Goal: Book appointment/travel/reservation

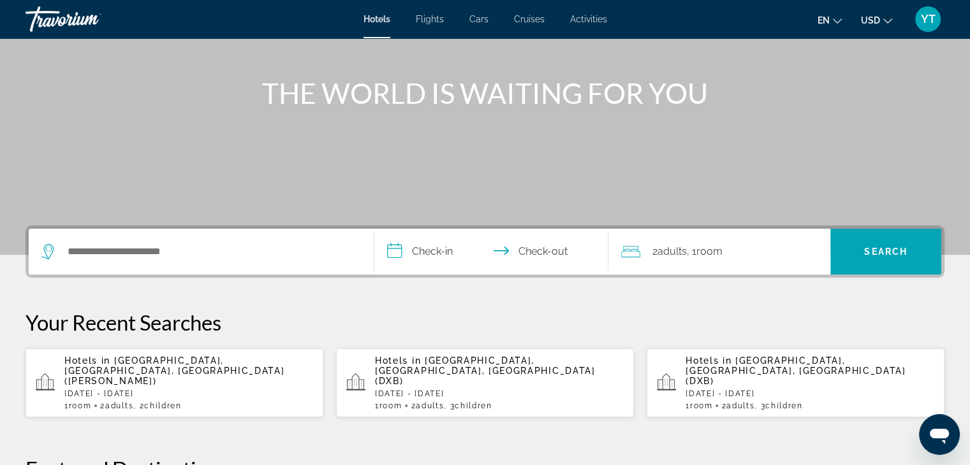
click at [143, 263] on div "Search widget" at bounding box center [200, 252] width 319 height 46
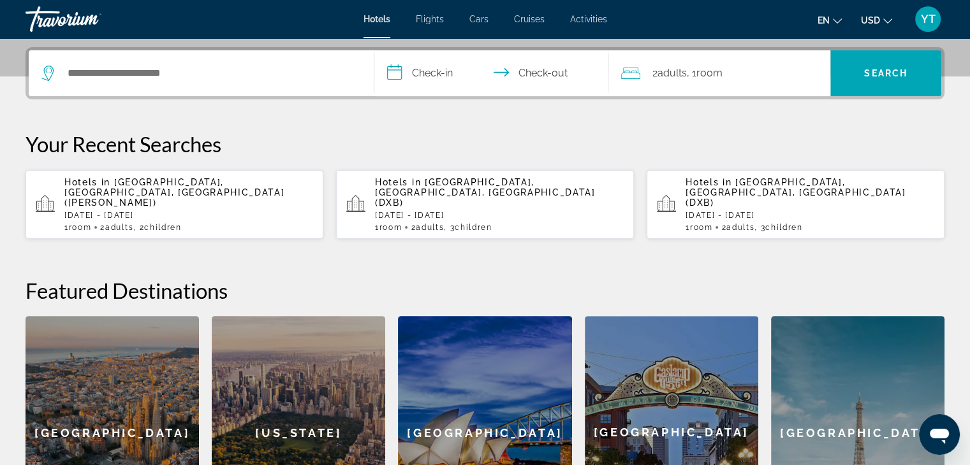
scroll to position [311, 0]
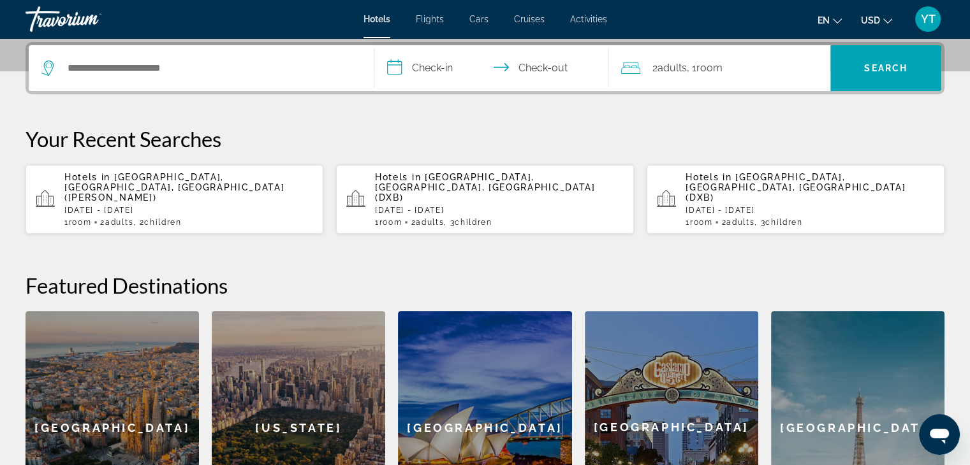
click at [124, 185] on span "[GEOGRAPHIC_DATA], [GEOGRAPHIC_DATA], [GEOGRAPHIC_DATA] ([PERSON_NAME])" at bounding box center [174, 187] width 220 height 31
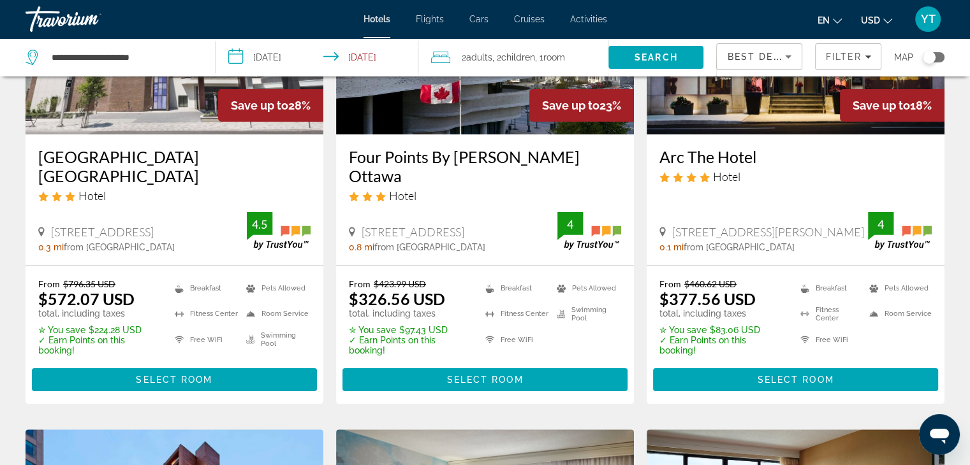
scroll to position [191, 0]
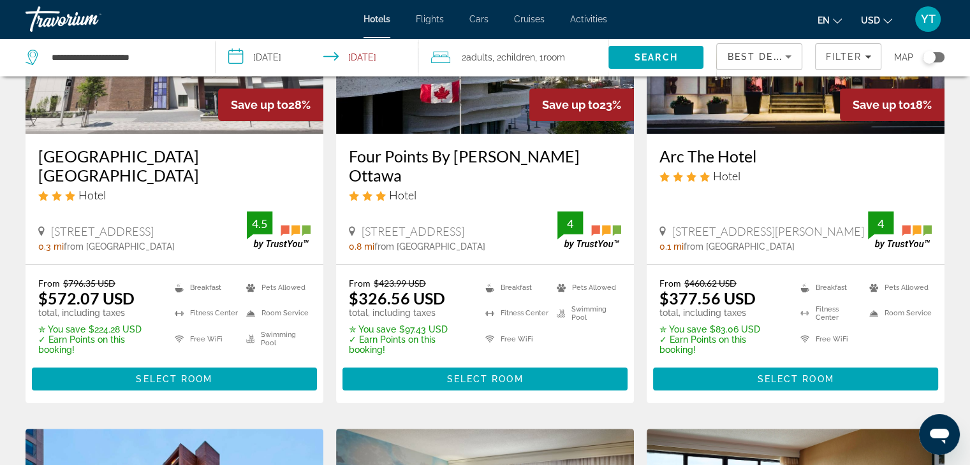
click at [868, 24] on span "USD" at bounding box center [870, 20] width 19 height 10
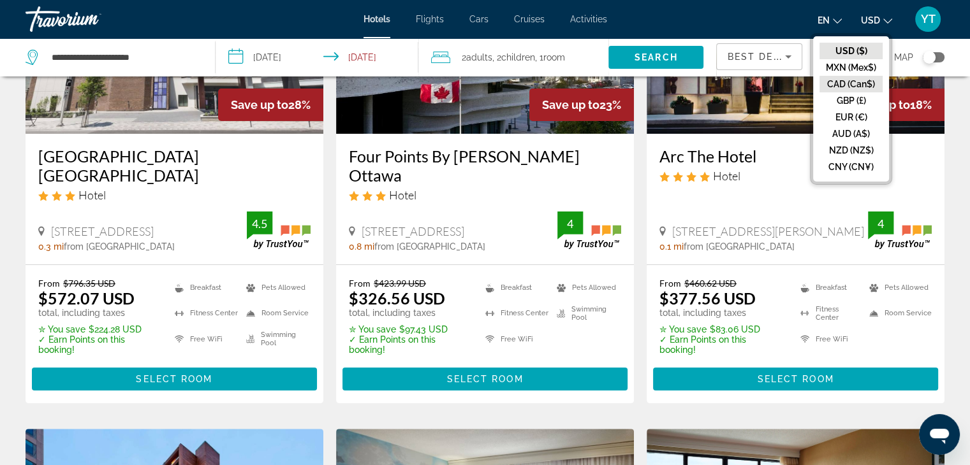
click at [855, 82] on button "CAD (Can$)" at bounding box center [850, 84] width 63 height 17
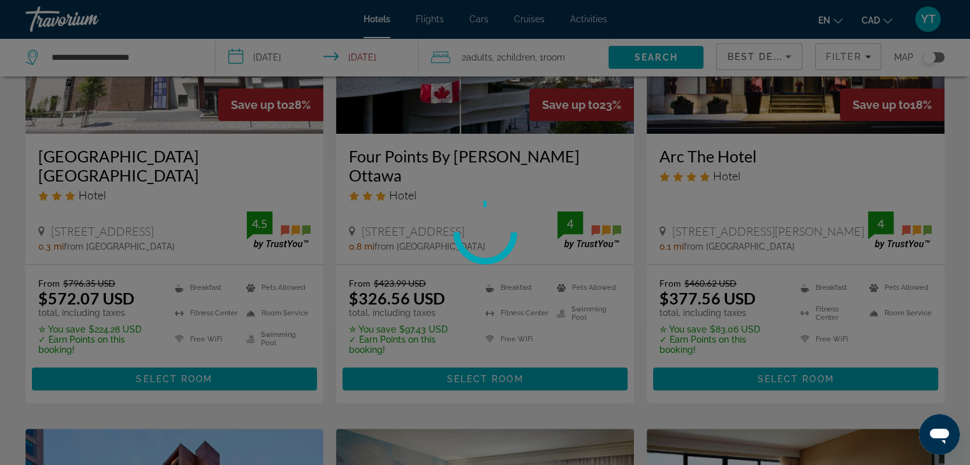
scroll to position [0, 0]
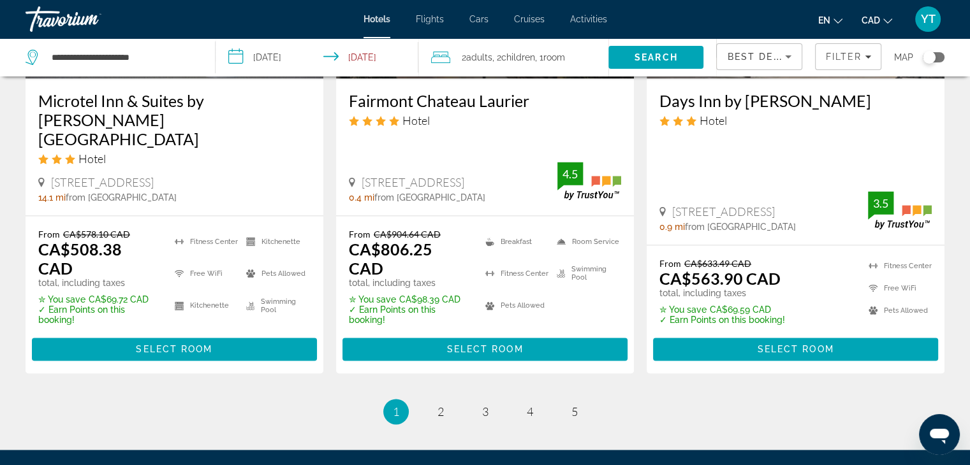
scroll to position [1785, 0]
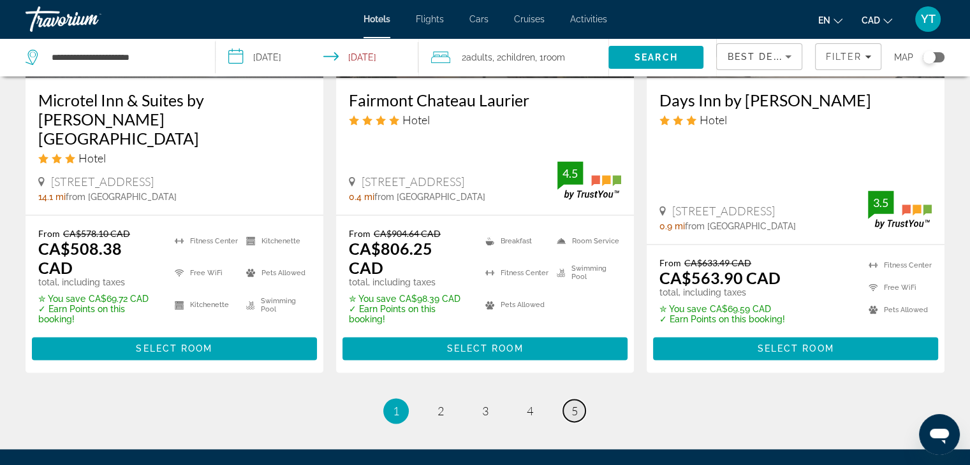
click at [574, 404] on span "5" at bounding box center [574, 411] width 6 height 14
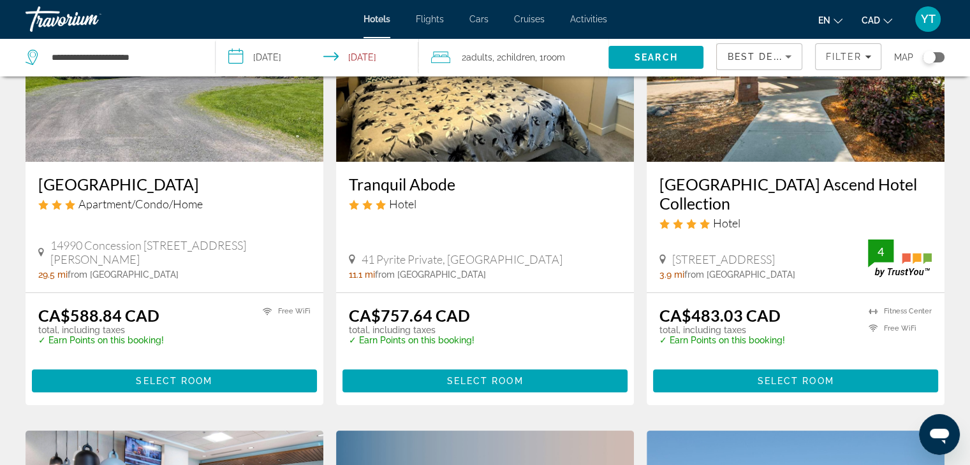
scroll to position [191, 0]
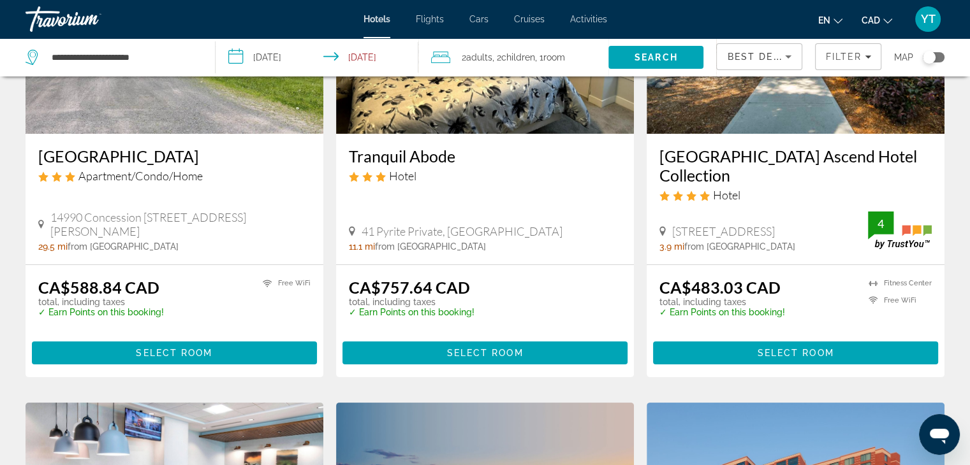
click at [759, 159] on h3 "Château Cartier Hotel & Resort Ascend Hotel Collection" at bounding box center [795, 166] width 272 height 38
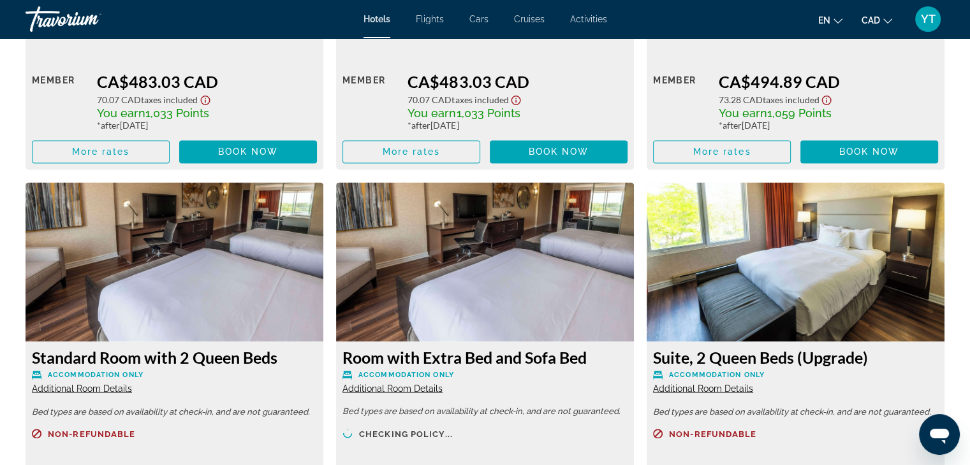
scroll to position [1976, 0]
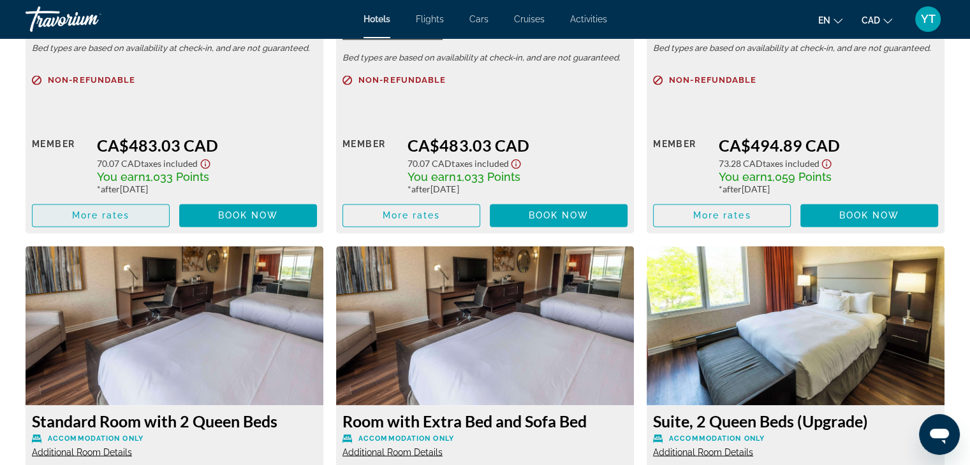
click at [94, 219] on span "More rates" at bounding box center [101, 215] width 58 height 10
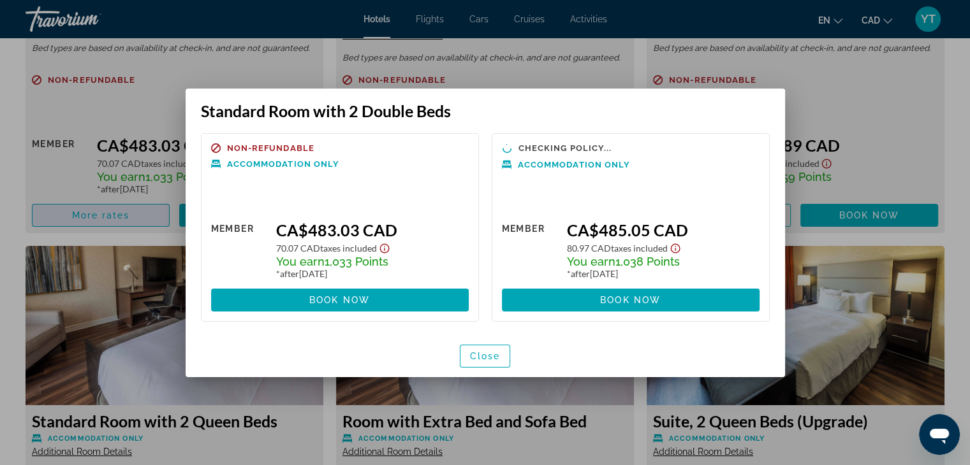
scroll to position [0, 0]
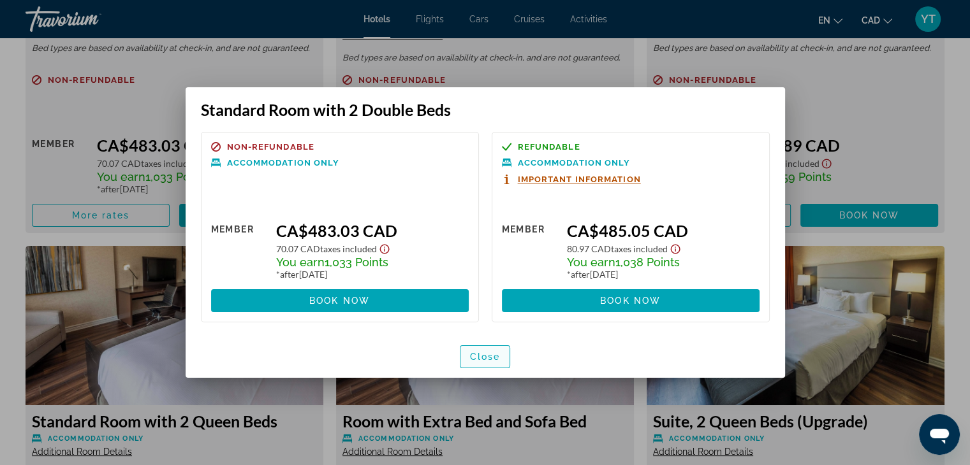
click at [494, 360] on span "Close" at bounding box center [485, 357] width 31 height 10
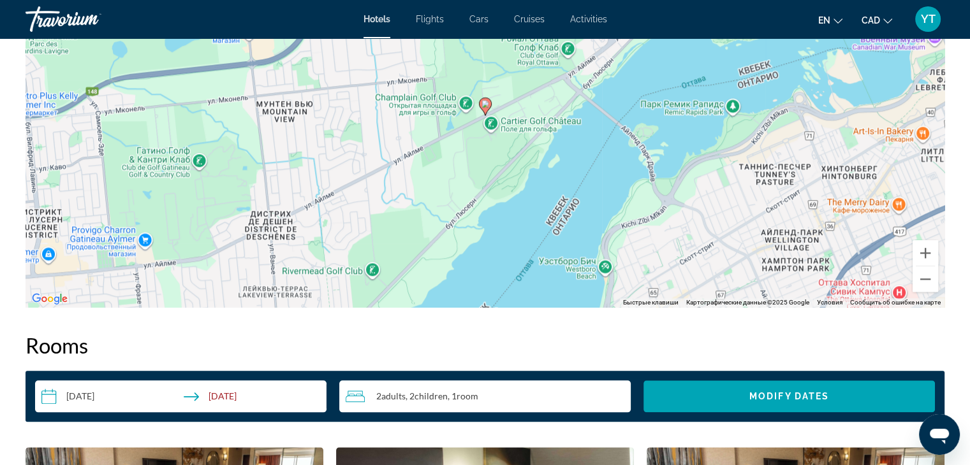
scroll to position [1275, 0]
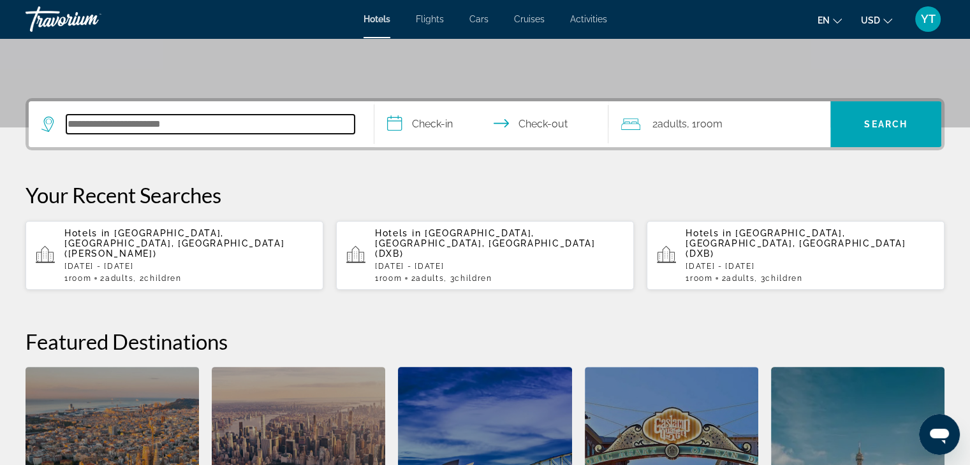
click at [199, 125] on input "Search hotel destination" at bounding box center [210, 124] width 288 height 19
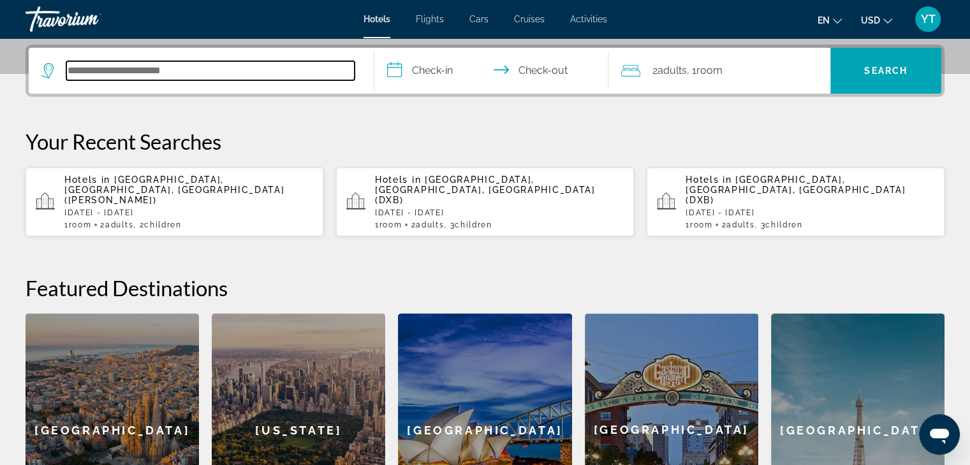
scroll to position [311, 0]
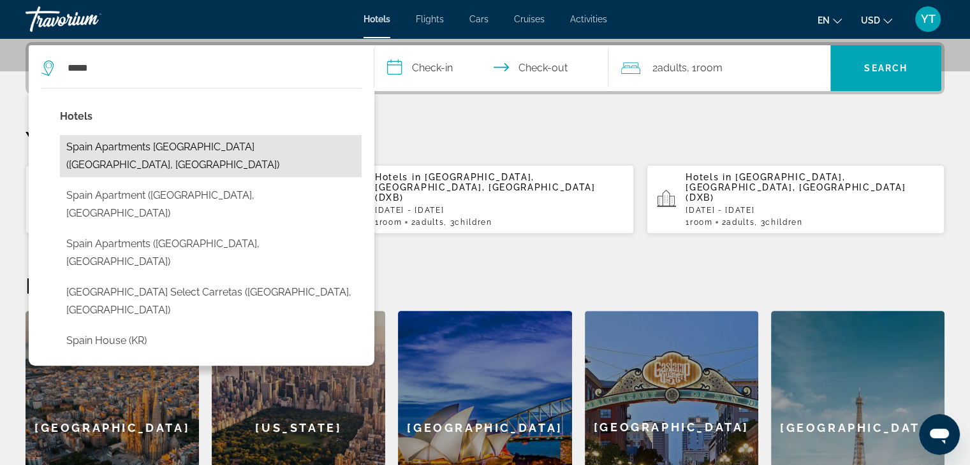
click at [112, 146] on button "Spain Apartments [GEOGRAPHIC_DATA] ([GEOGRAPHIC_DATA], [GEOGRAPHIC_DATA])" at bounding box center [211, 156] width 302 height 42
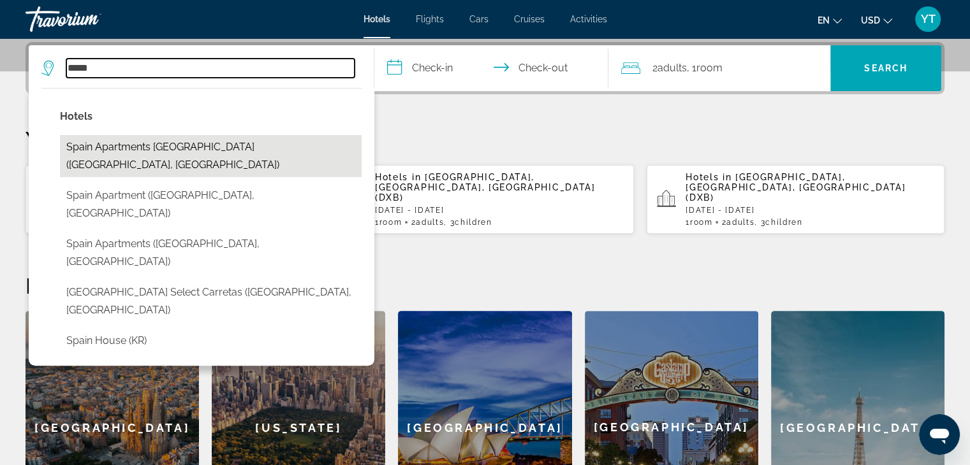
type input "**********"
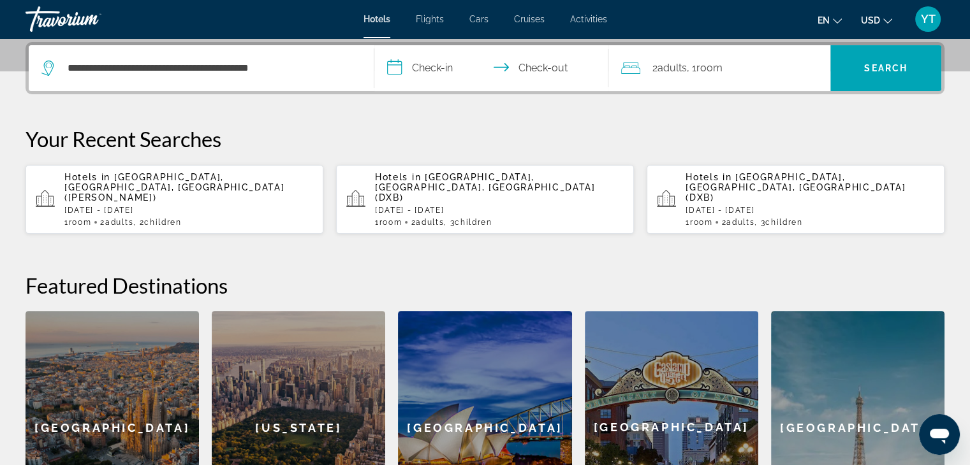
click at [449, 71] on input "**********" at bounding box center [494, 70] width 240 height 50
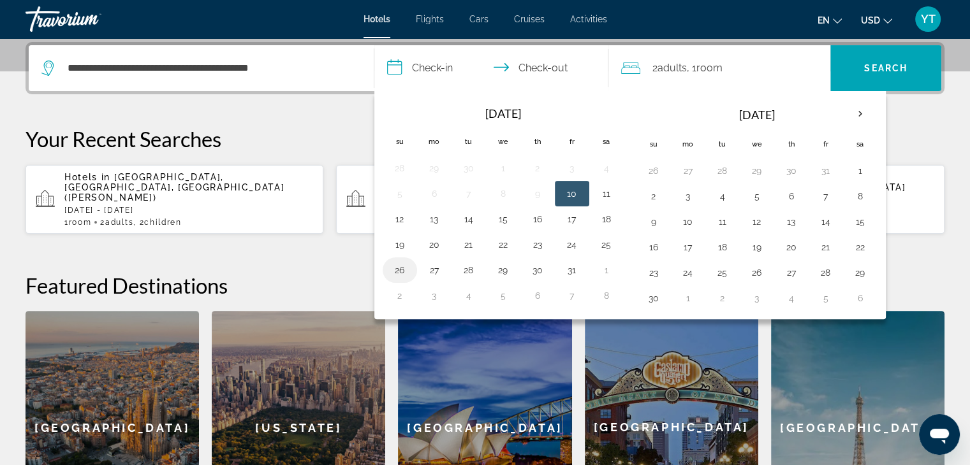
click at [399, 268] on button "26" at bounding box center [399, 270] width 20 height 18
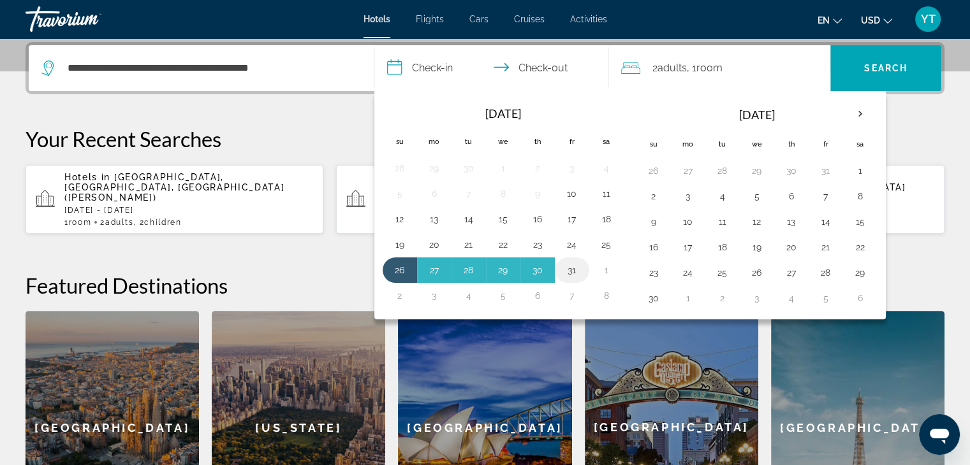
click at [581, 271] on td "31" at bounding box center [572, 270] width 34 height 25
click at [573, 265] on button "31" at bounding box center [572, 270] width 20 height 18
type input "**********"
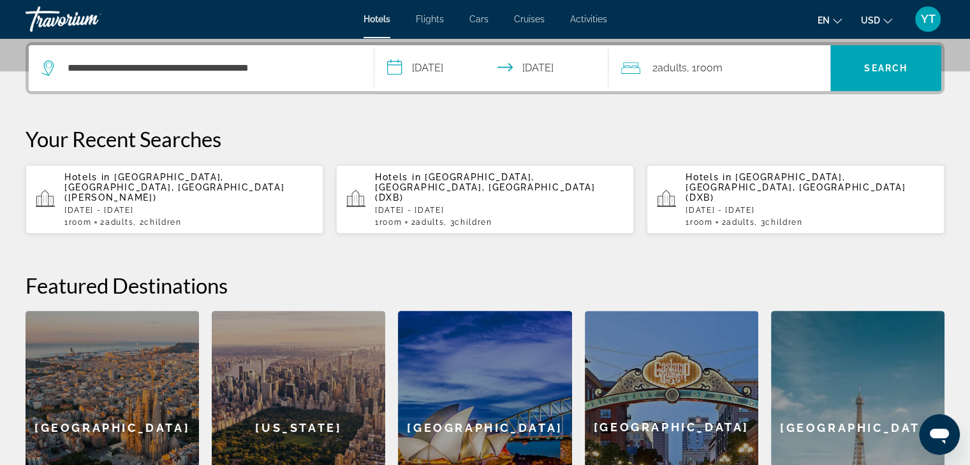
click at [676, 68] on span "Adults" at bounding box center [671, 68] width 29 height 12
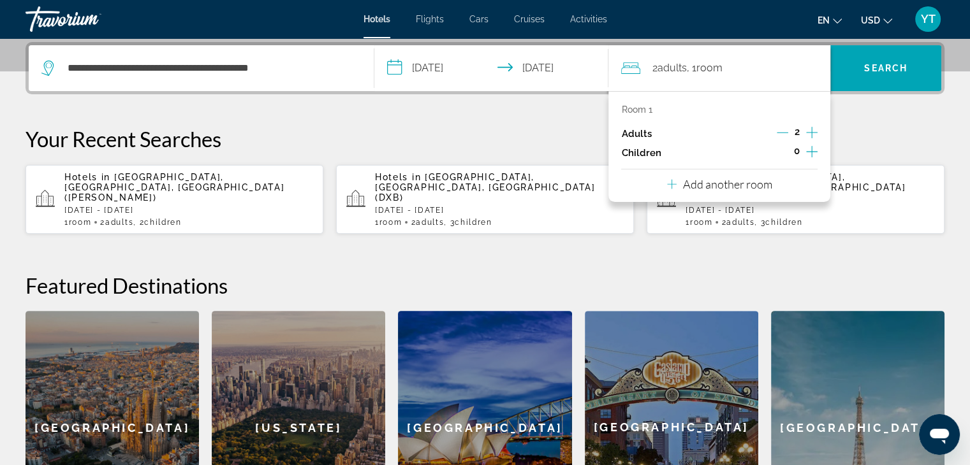
click at [811, 131] on icon "Increment adults" at bounding box center [811, 132] width 11 height 11
click at [809, 150] on icon "Increment children" at bounding box center [811, 151] width 11 height 15
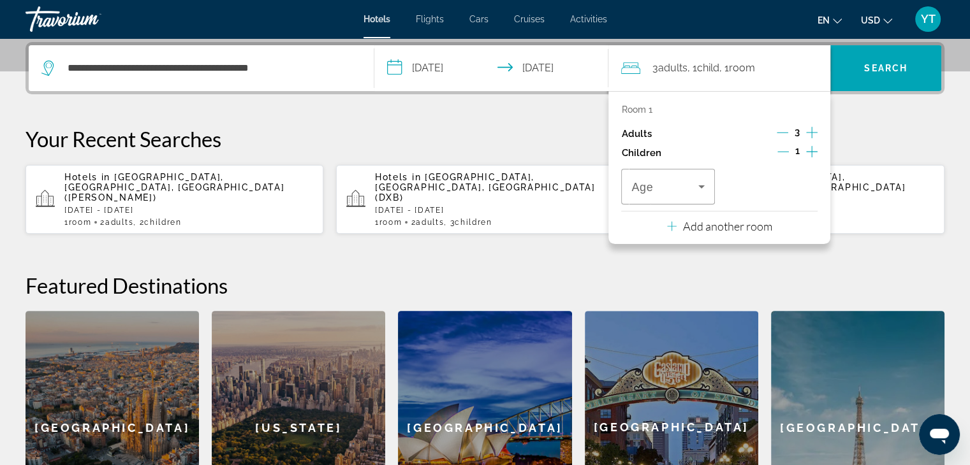
click at [809, 150] on icon "Increment children" at bounding box center [811, 151] width 11 height 15
click at [708, 188] on div "Age" at bounding box center [667, 187] width 93 height 36
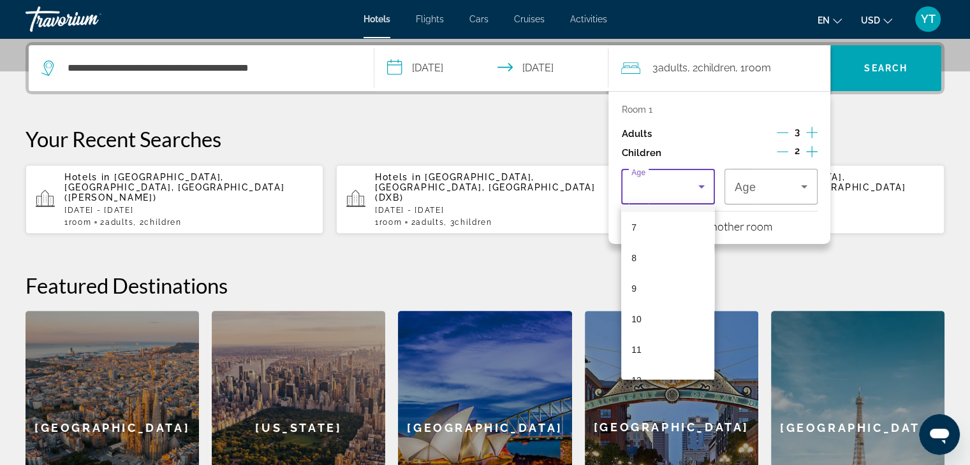
scroll to position [191, 0]
click at [663, 257] on mat-option "7" at bounding box center [667, 248] width 93 height 31
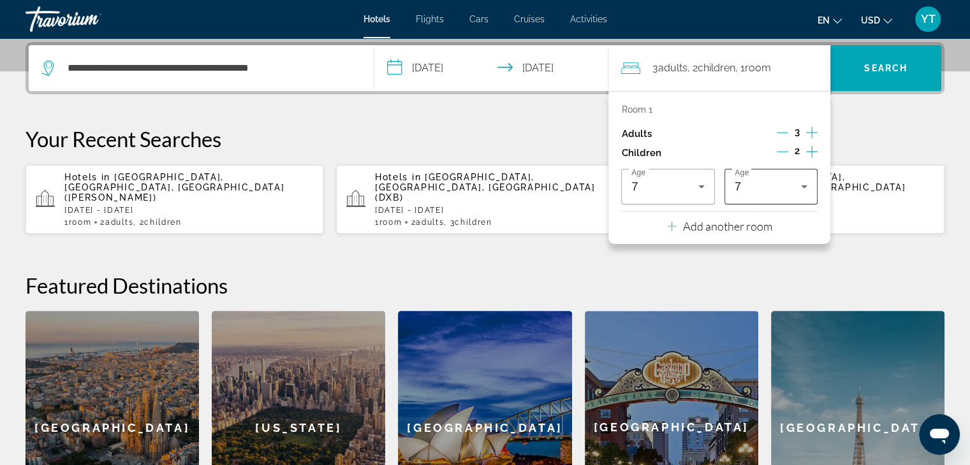
click at [764, 196] on div "7" at bounding box center [770, 187] width 73 height 36
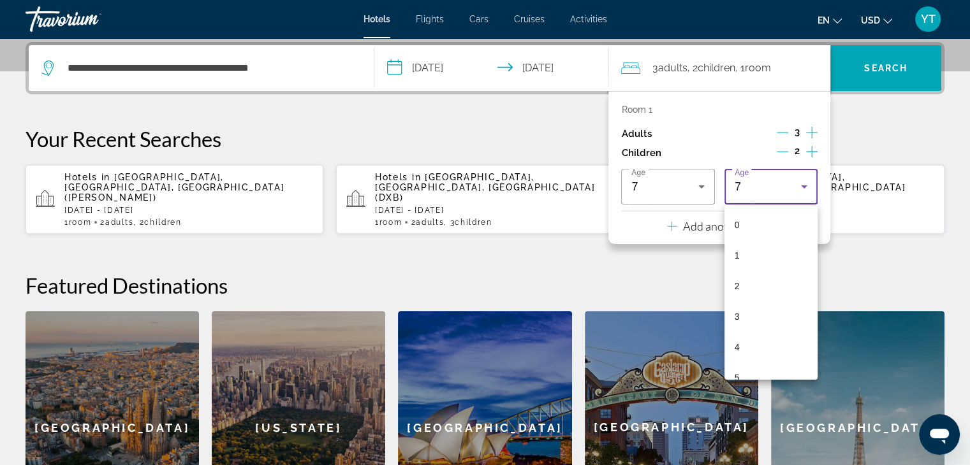
scroll to position [74, 0]
click at [749, 363] on mat-option "7" at bounding box center [770, 365] width 93 height 31
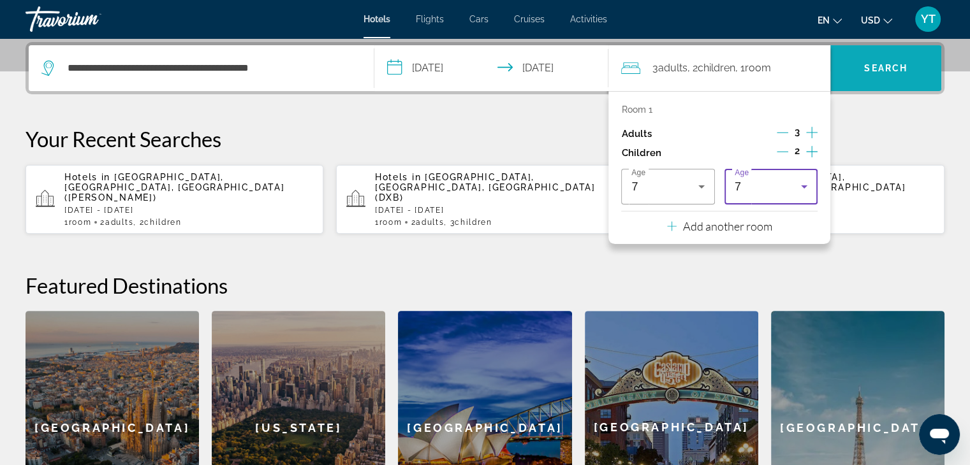
click at [850, 66] on span "Search" at bounding box center [885, 68] width 111 height 31
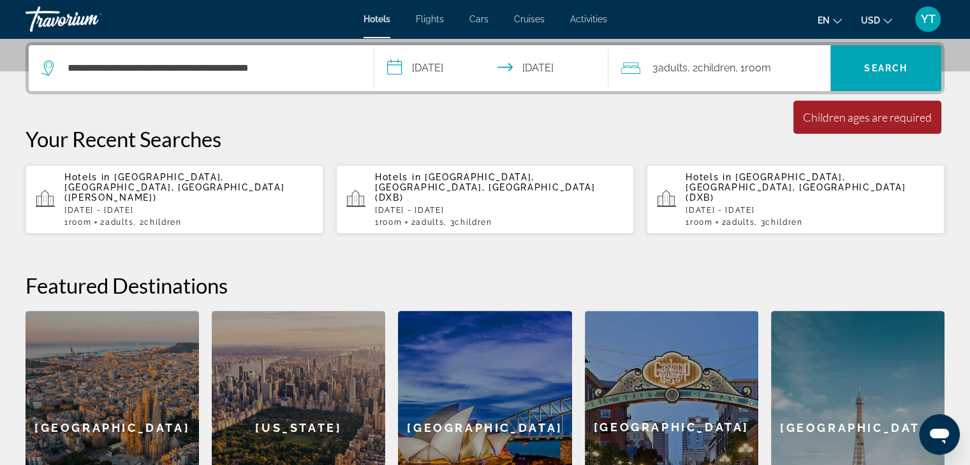
click at [794, 63] on div "3 Adult Adults , 2 Child Children , 1 Room rooms" at bounding box center [725, 68] width 209 height 18
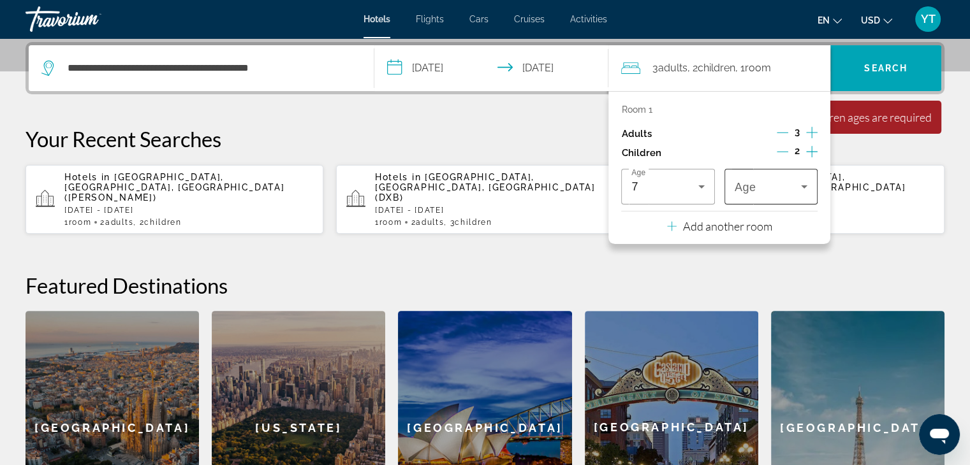
click at [803, 189] on icon "Travelers: 3 adults, 2 children" at bounding box center [803, 186] width 15 height 15
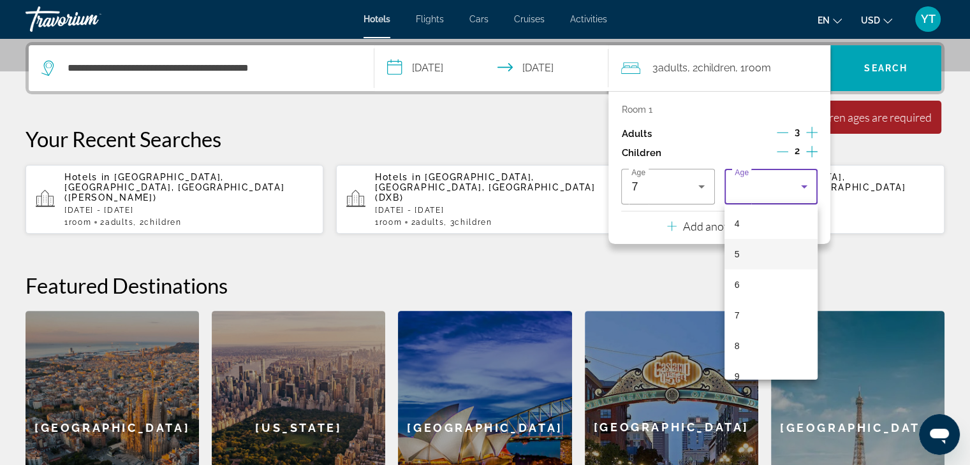
scroll to position [127, 0]
click at [753, 319] on mat-option "7" at bounding box center [770, 311] width 93 height 31
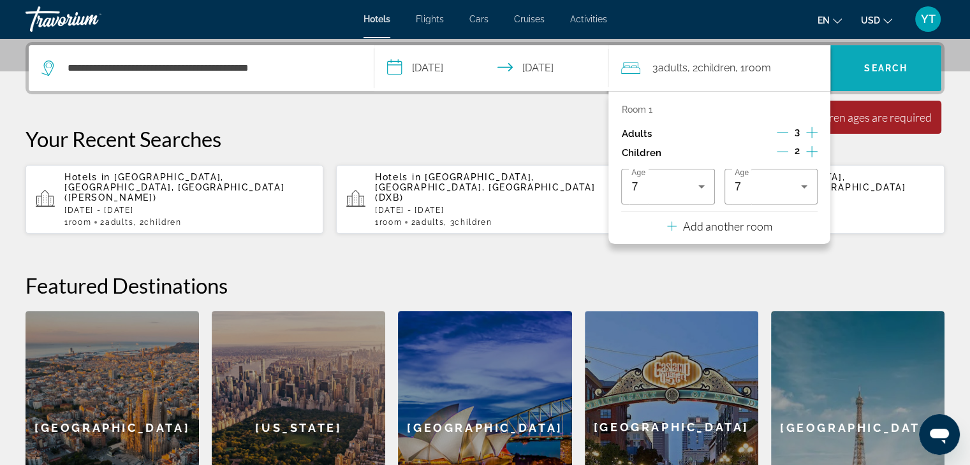
click at [882, 77] on span "Search" at bounding box center [885, 68] width 111 height 31
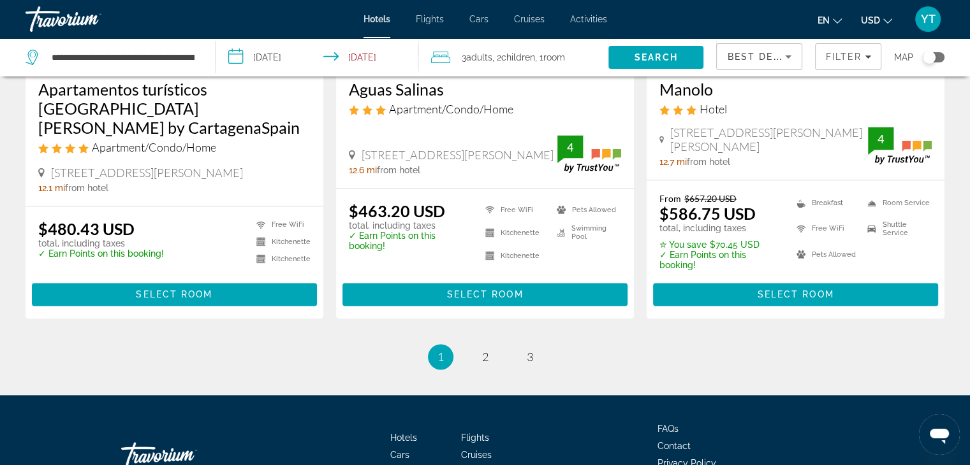
scroll to position [1769, 0]
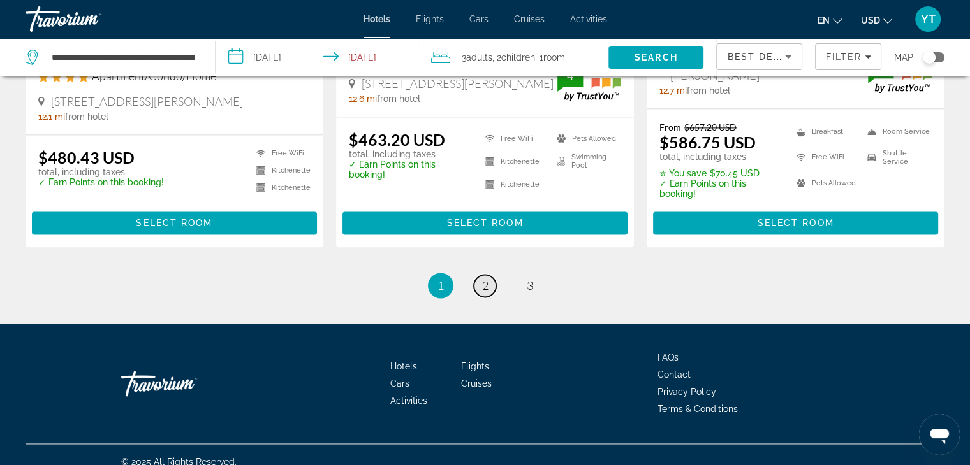
click at [484, 279] on span "2" at bounding box center [485, 286] width 6 height 14
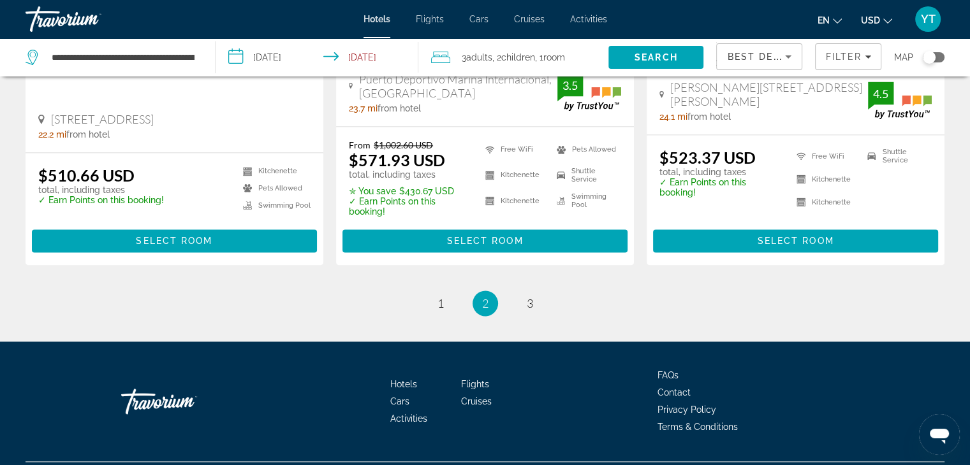
scroll to position [1800, 0]
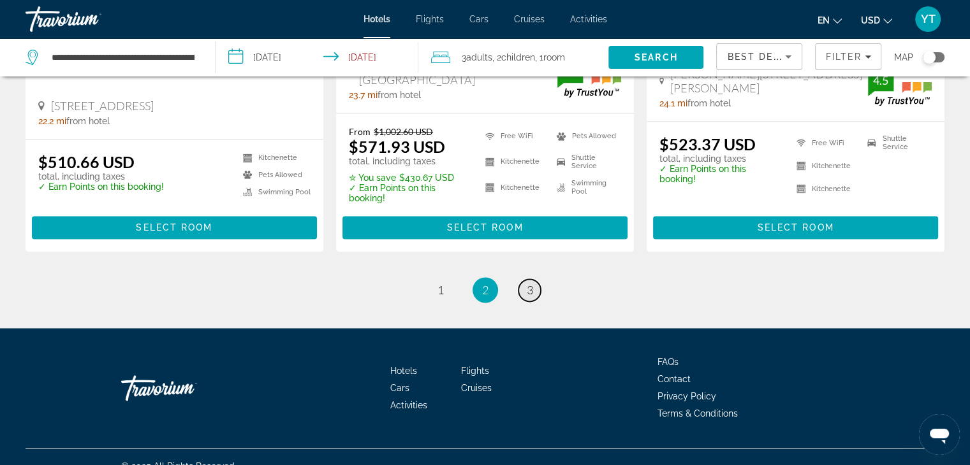
click at [529, 283] on span "3" at bounding box center [530, 290] width 6 height 14
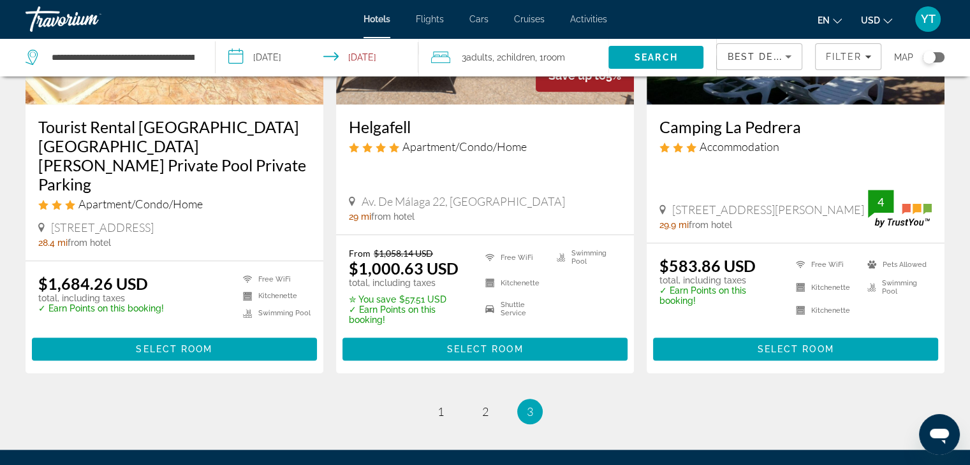
scroll to position [1211, 0]
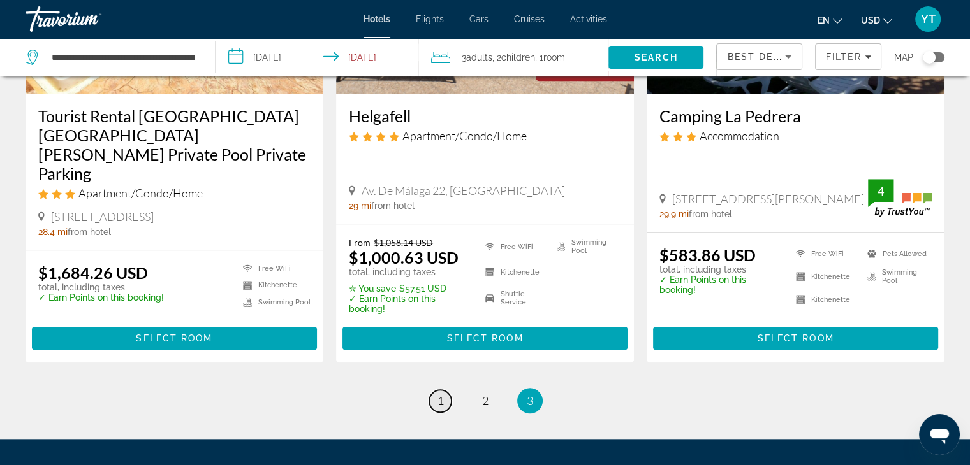
click at [446, 390] on link "page 1" at bounding box center [440, 401] width 22 height 22
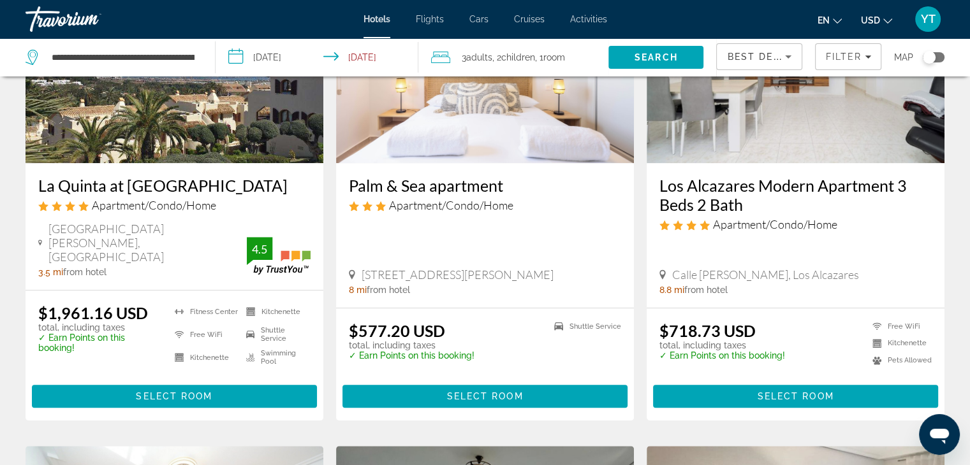
scroll to position [637, 0]
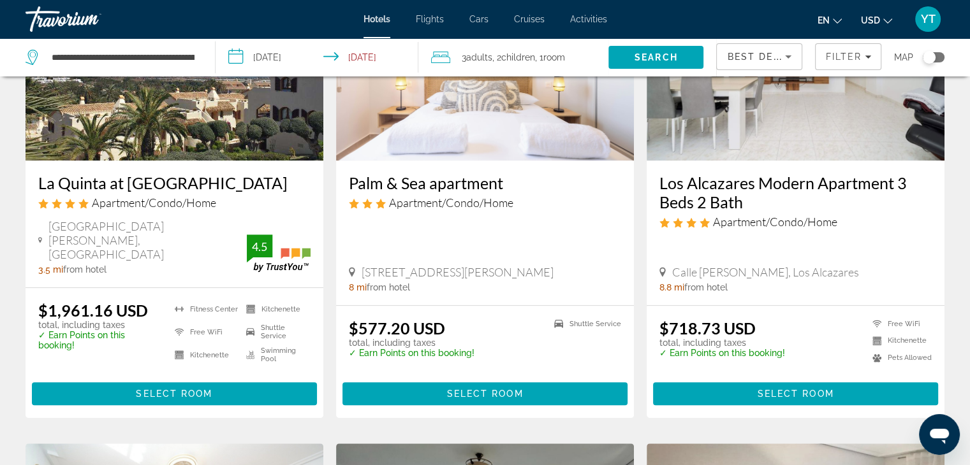
click at [720, 185] on h3 "Los Alcazares Modern Apartment 3 Beds 2 Bath" at bounding box center [795, 192] width 272 height 38
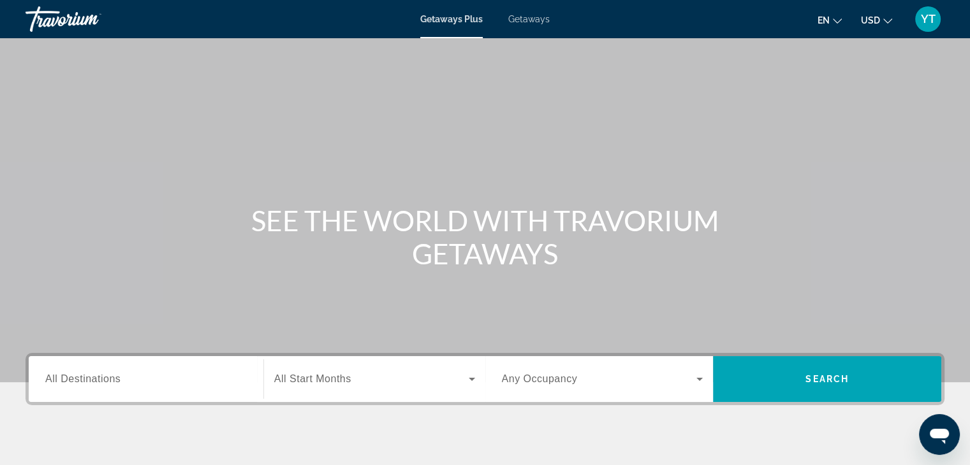
scroll to position [127, 0]
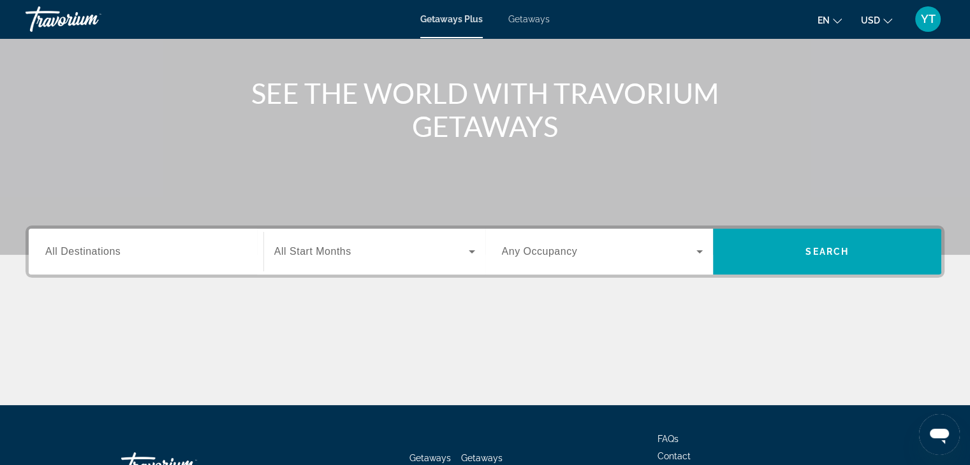
click at [160, 258] on input "Destination All Destinations" at bounding box center [145, 252] width 201 height 15
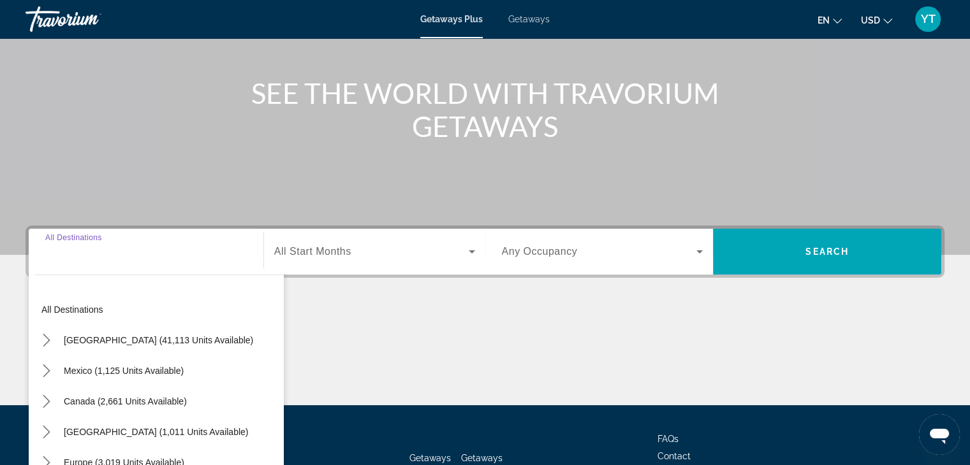
scroll to position [224, 0]
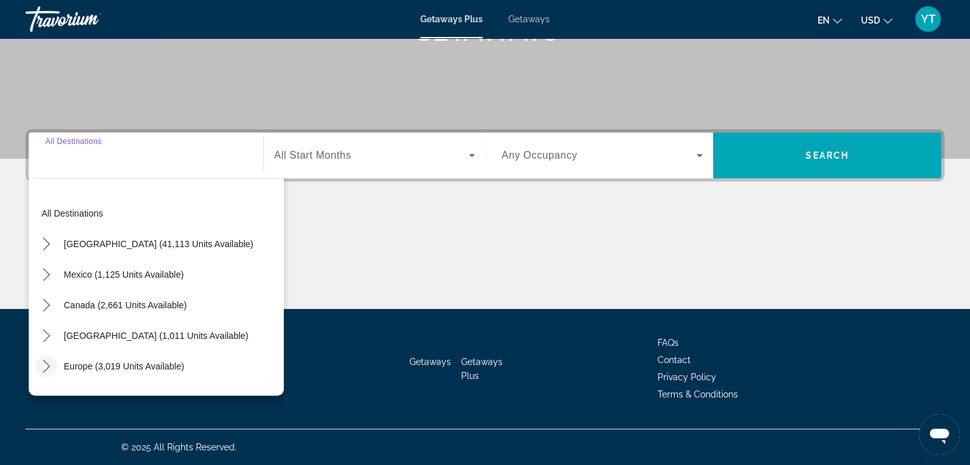
click at [52, 365] on mat-icon "Toggle Europe (3,019 units available) submenu" at bounding box center [46, 367] width 22 height 22
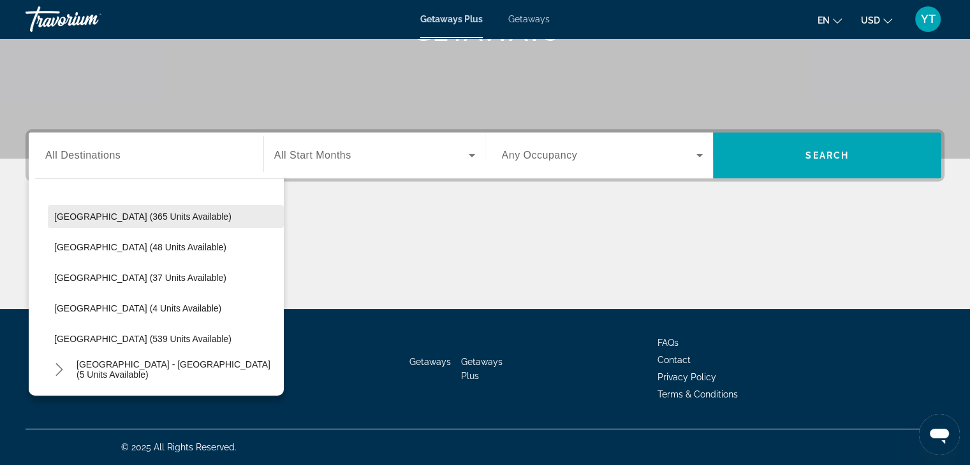
scroll to position [478, 0]
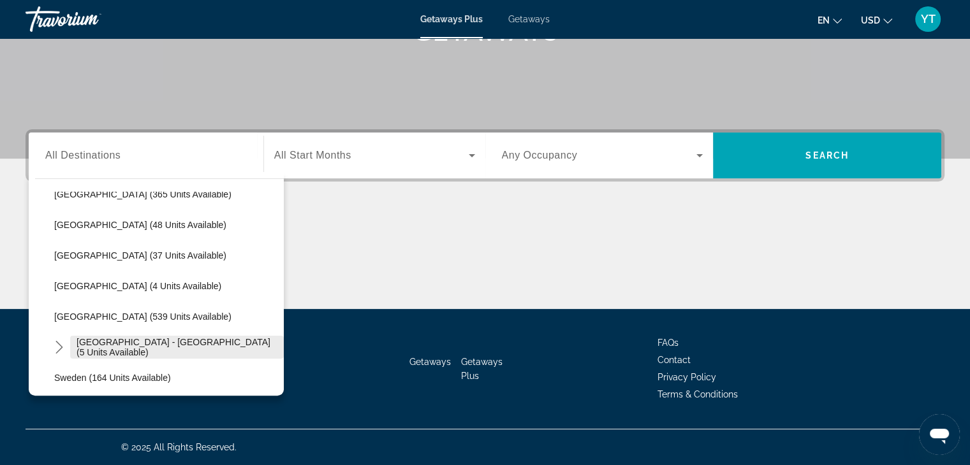
click at [112, 347] on span "Spain - Canary Islands (5 units available)" at bounding box center [176, 347] width 201 height 20
type input "**********"
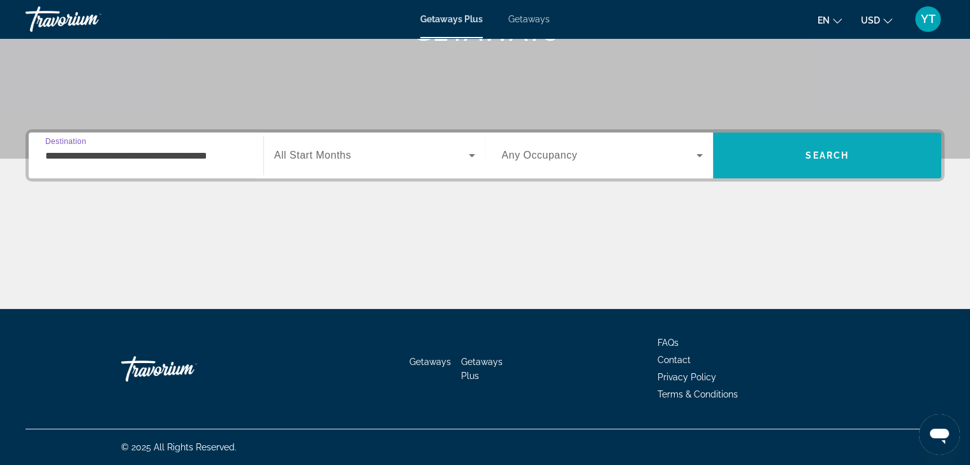
click at [804, 156] on span "Search" at bounding box center [827, 155] width 228 height 31
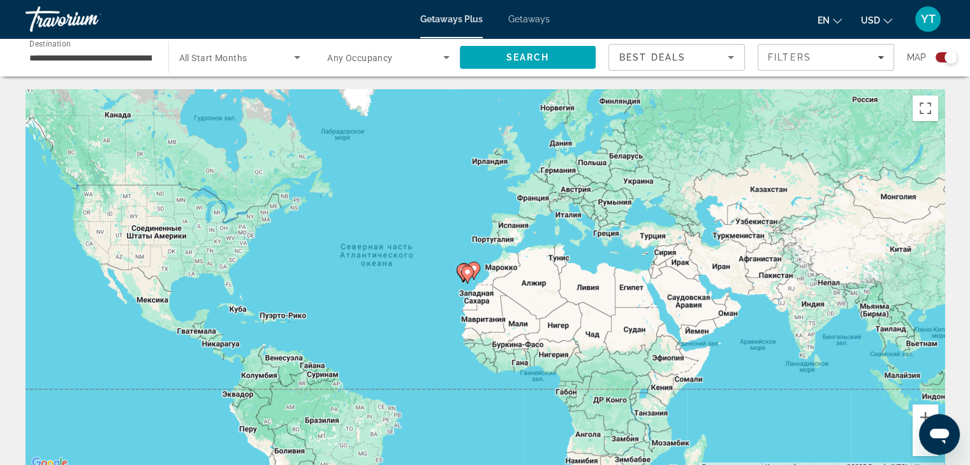
drag, startPoint x: 597, startPoint y: 282, endPoint x: 530, endPoint y: 276, distance: 66.6
click at [530, 276] on div "Чтобы активировать перетаскивание с помощью клавиатуры, нажмите Alt + Ввод. Пос…" at bounding box center [484, 280] width 919 height 382
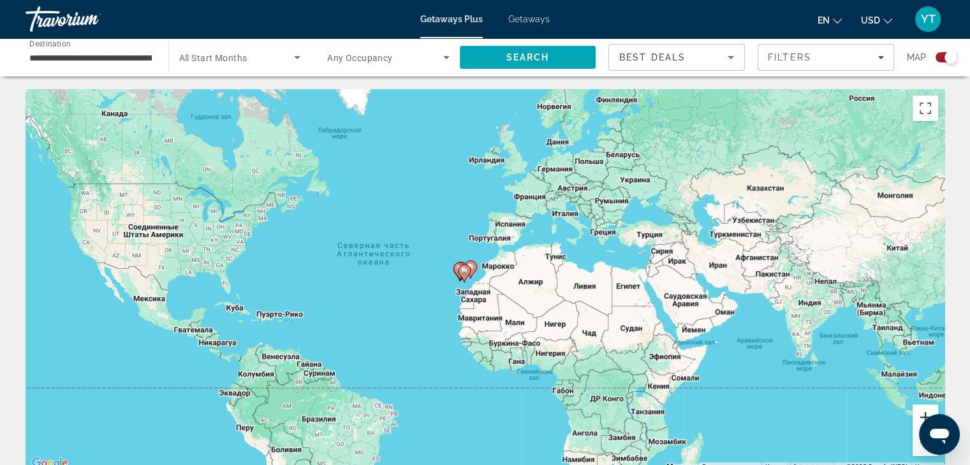
click at [929, 409] on button "Увеличить" at bounding box center [924, 417] width 25 height 25
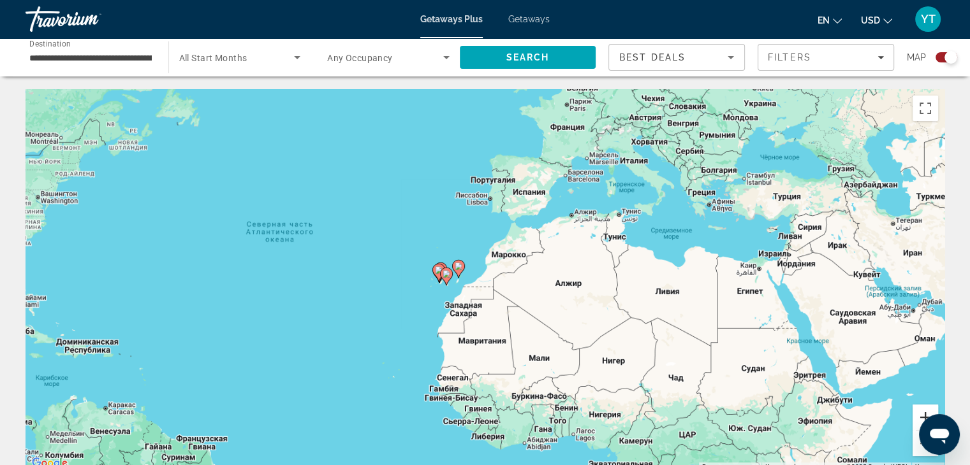
click at [929, 409] on button "Увеличить" at bounding box center [924, 417] width 25 height 25
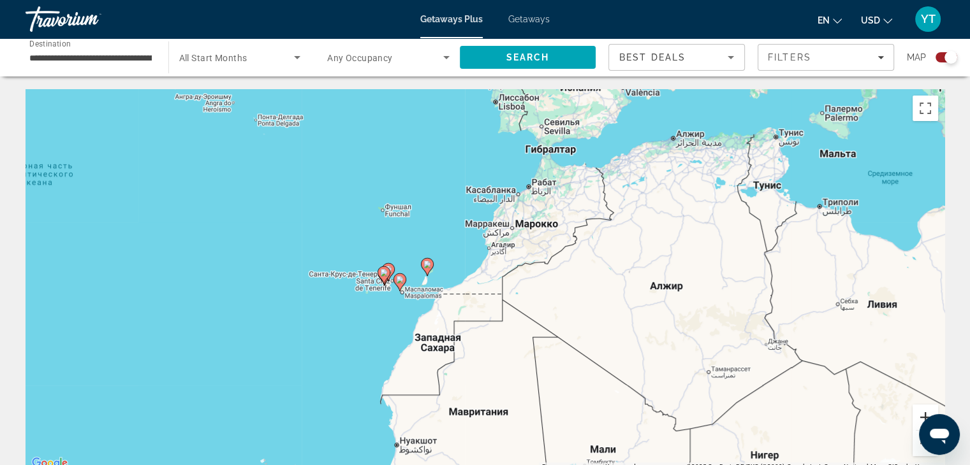
click at [929, 409] on button "Увеличить" at bounding box center [924, 417] width 25 height 25
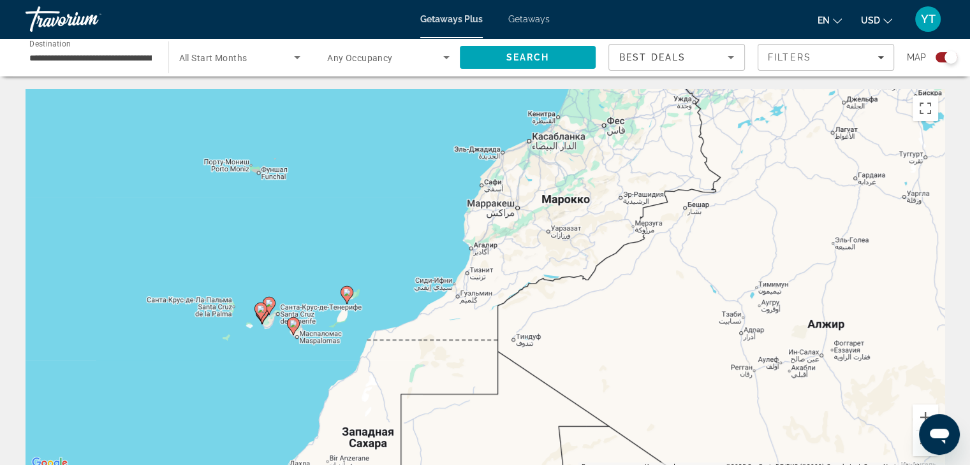
drag, startPoint x: 578, startPoint y: 264, endPoint x: 555, endPoint y: 291, distance: 34.8
click at [555, 291] on div "Чтобы активировать перетаскивание с помощью клавиатуры, нажмите Alt + Ввод. Пос…" at bounding box center [484, 280] width 919 height 382
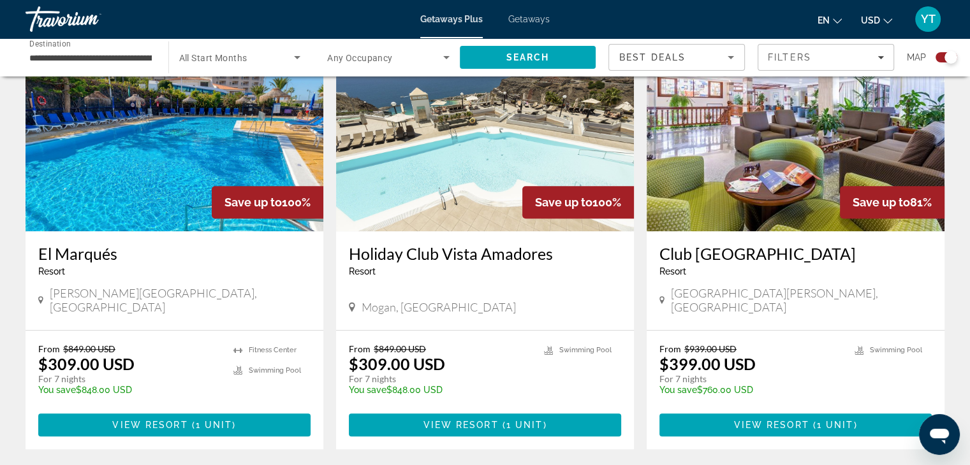
scroll to position [892, 0]
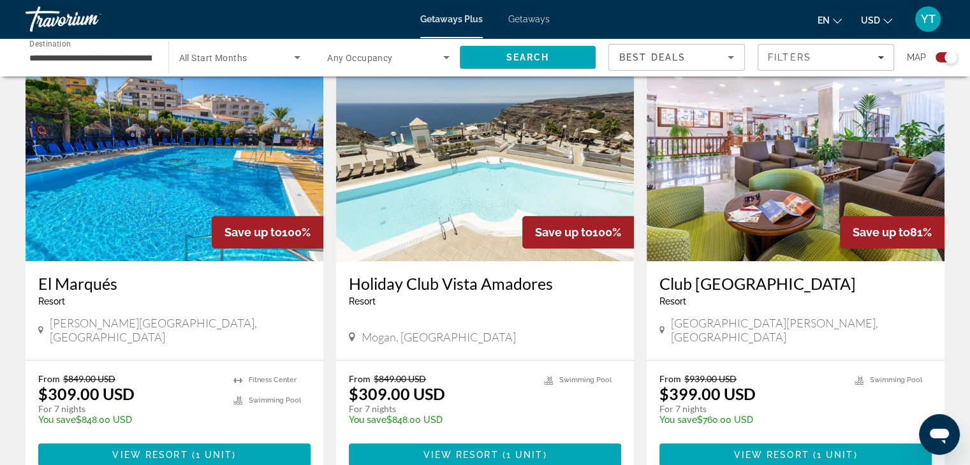
click at [107, 287] on h3 "El Marqués" at bounding box center [174, 283] width 272 height 19
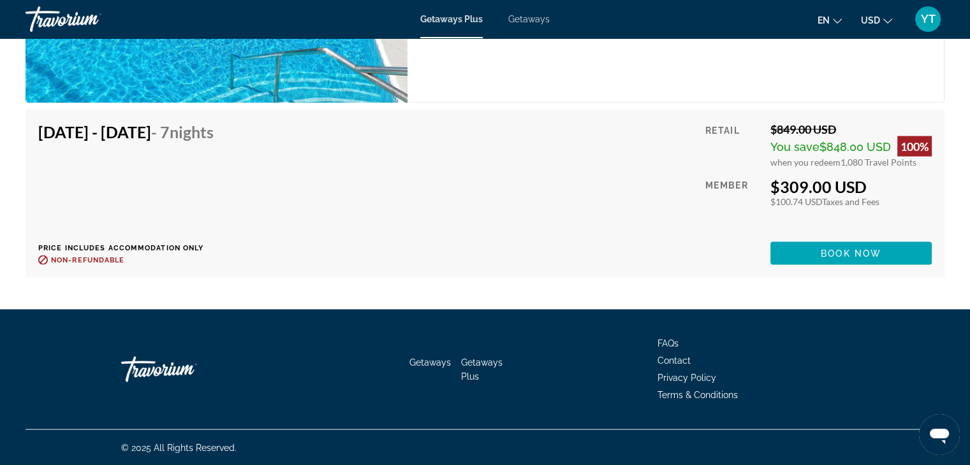
scroll to position [2120, 0]
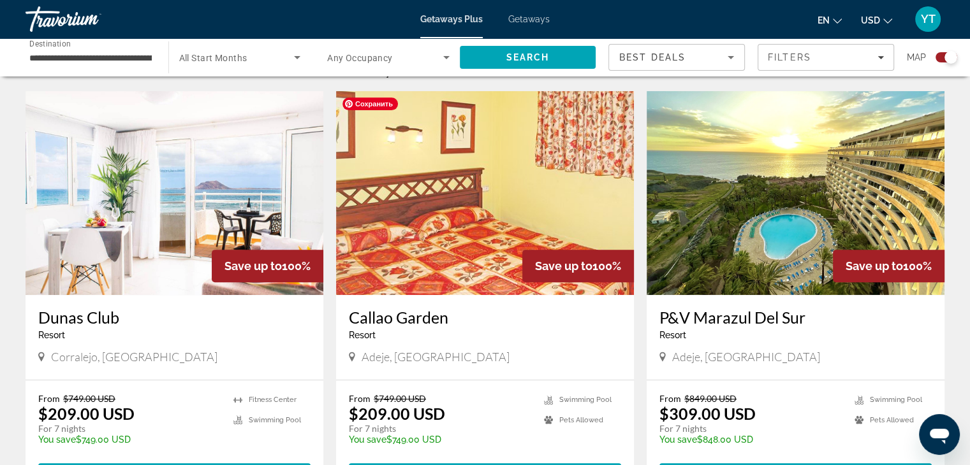
scroll to position [446, 0]
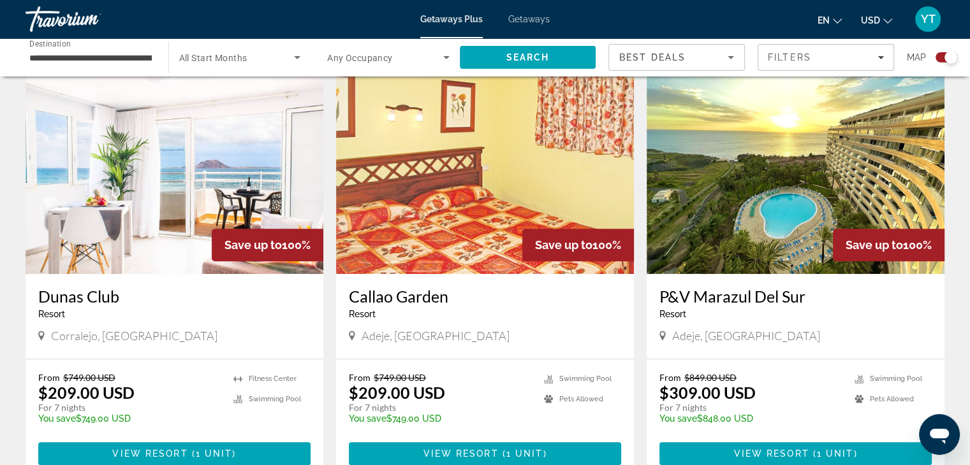
click at [743, 299] on h3 "P&V Marazul Del Sur" at bounding box center [795, 296] width 272 height 19
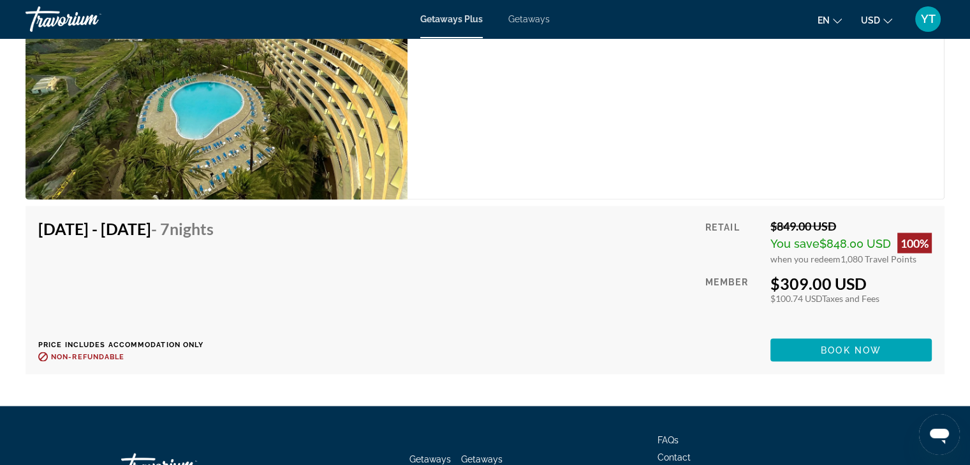
scroll to position [2422, 0]
